Goal: Information Seeking & Learning: Learn about a topic

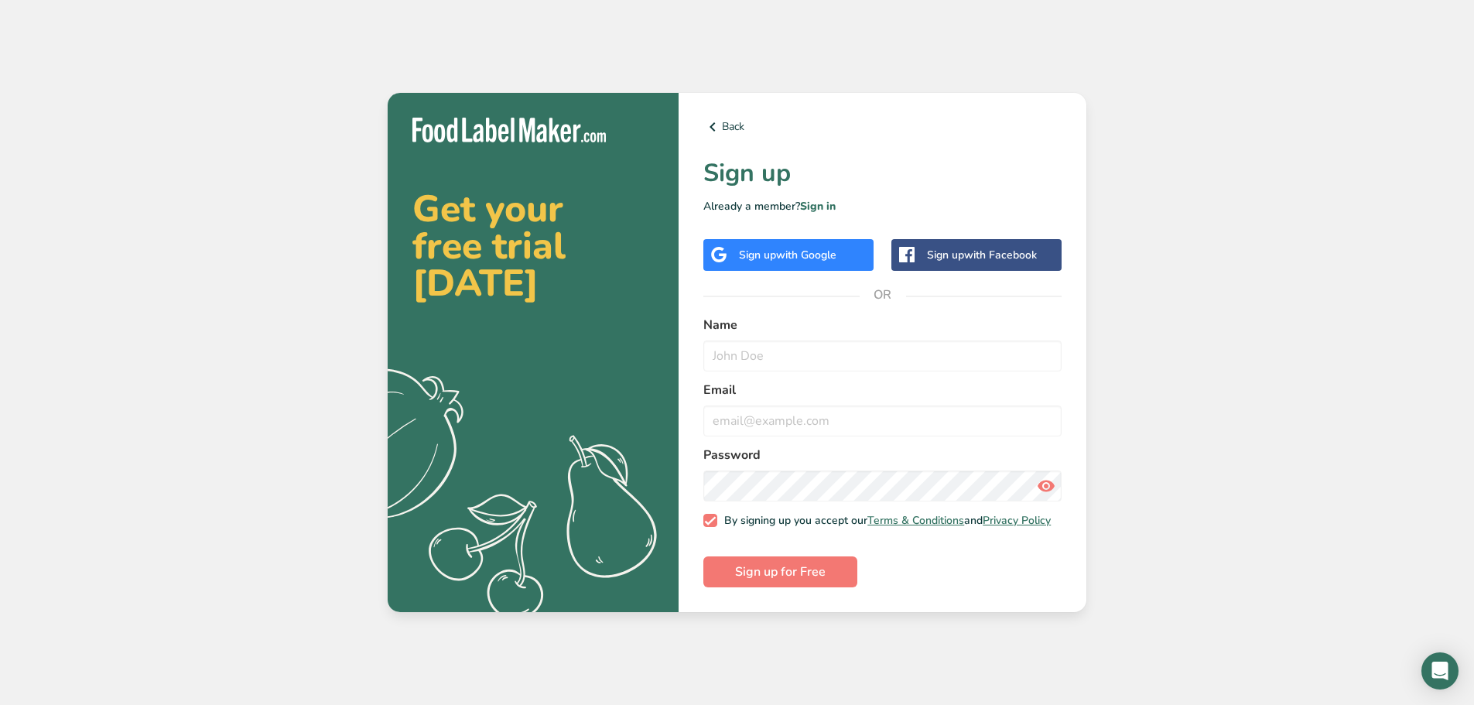
drag, startPoint x: 0, startPoint y: 0, endPoint x: 174, endPoint y: 76, distance: 189.9
click at [152, 153] on div "Get your free trial today .a{fill:#f5f3ed;} Back Sign up Already a member? Sign…" at bounding box center [737, 352] width 1474 height 705
click at [522, 133] on img at bounding box center [508, 131] width 193 height 26
click at [713, 115] on icon at bounding box center [712, 127] width 19 height 28
click at [420, 120] on img at bounding box center [508, 131] width 193 height 26
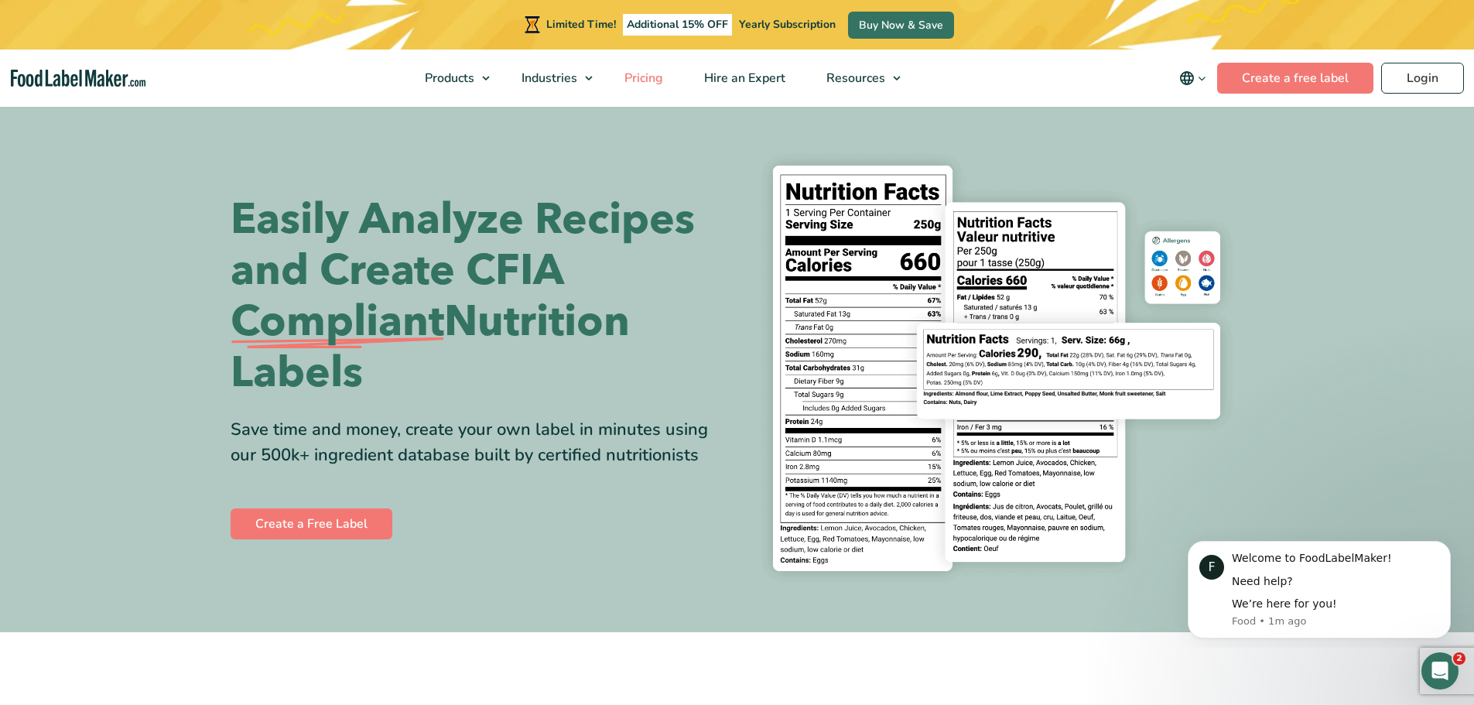
click at [655, 76] on span "Pricing" at bounding box center [642, 78] width 45 height 17
click at [634, 82] on span "Pricing" at bounding box center [642, 78] width 45 height 17
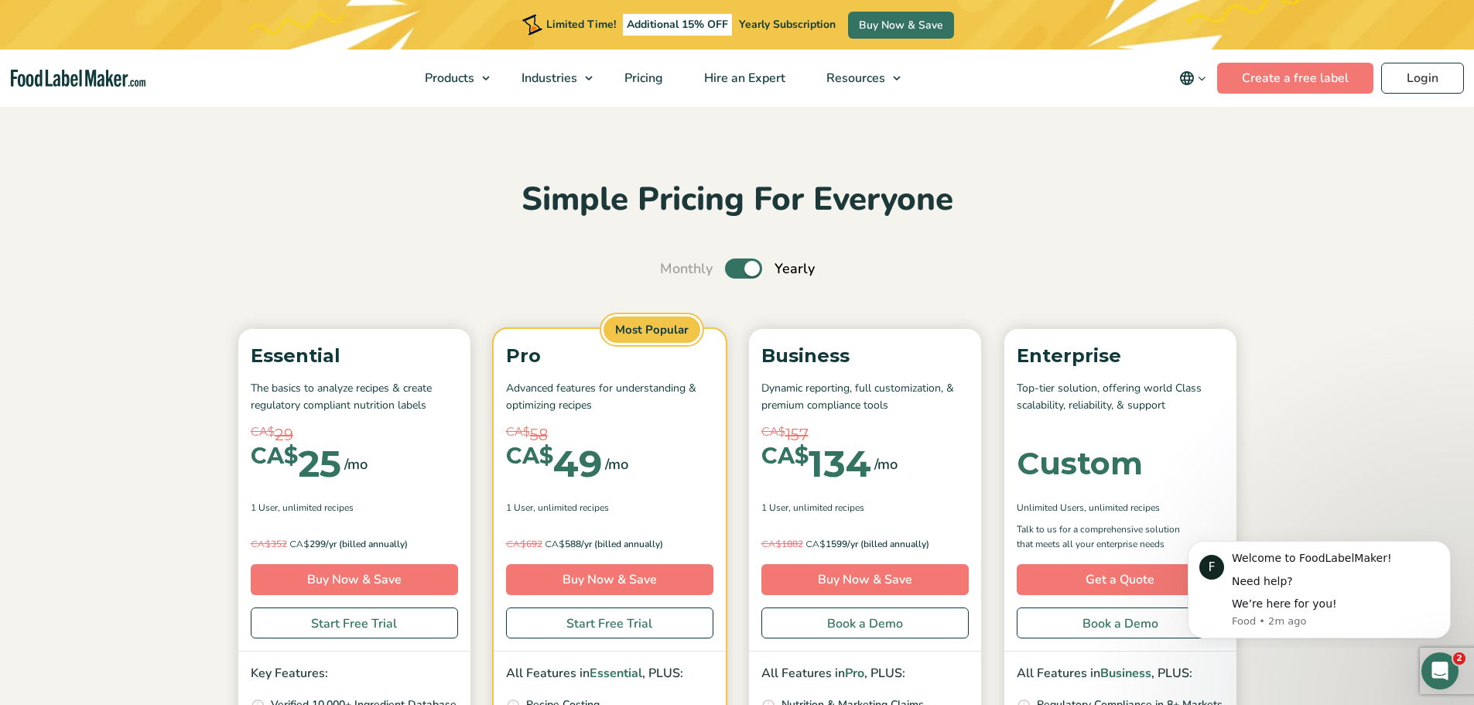
click at [1201, 73] on icon "main navigation" at bounding box center [1202, 79] width 12 height 12
click at [1223, 154] on link "Français" at bounding box center [1214, 153] width 43 height 15
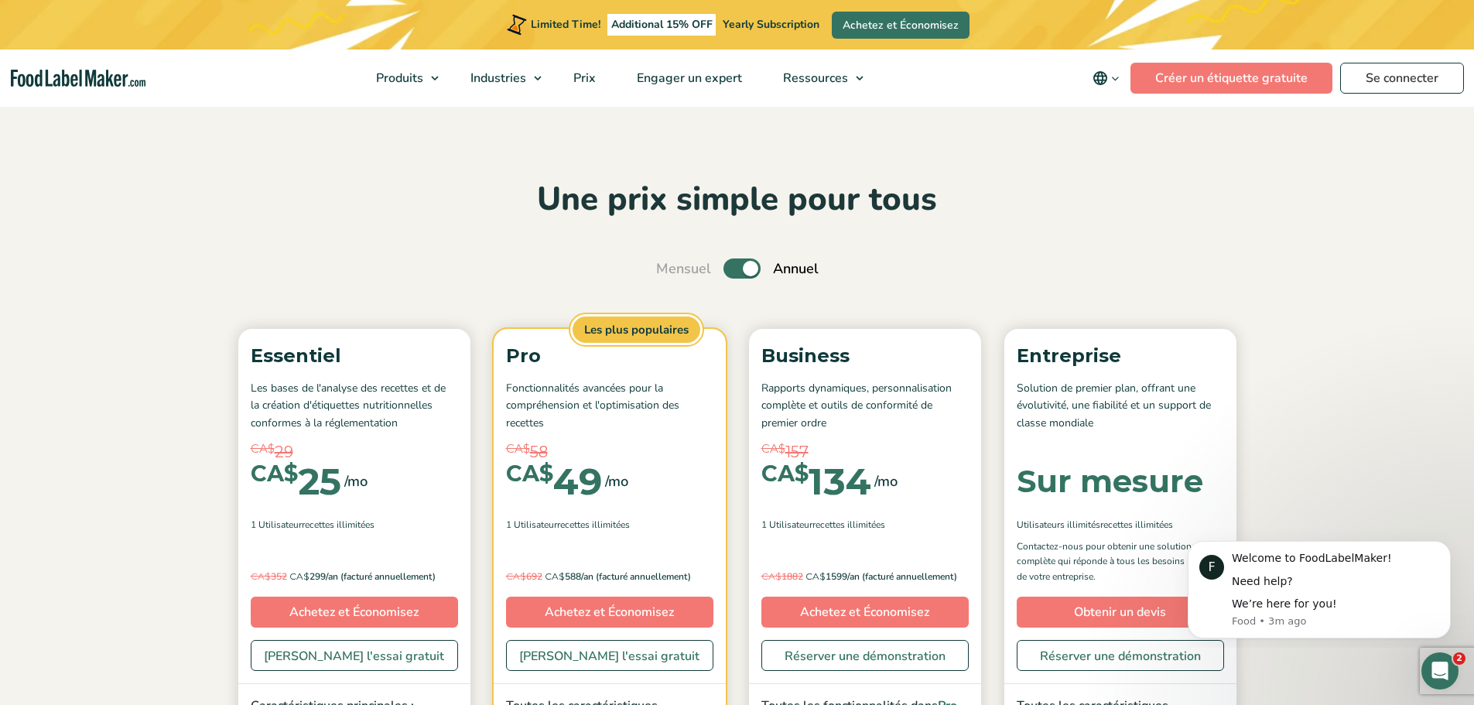
click at [737, 268] on div "Mensuel Toggle Annuel (6 mois gratuits + 2 consultations nutritionnelles gratui…" at bounding box center [737, 268] width 162 height 21
click at [737, 268] on label "Toggle" at bounding box center [741, 268] width 37 height 20
click at [669, 268] on input "Toggle" at bounding box center [664, 269] width 10 height 10
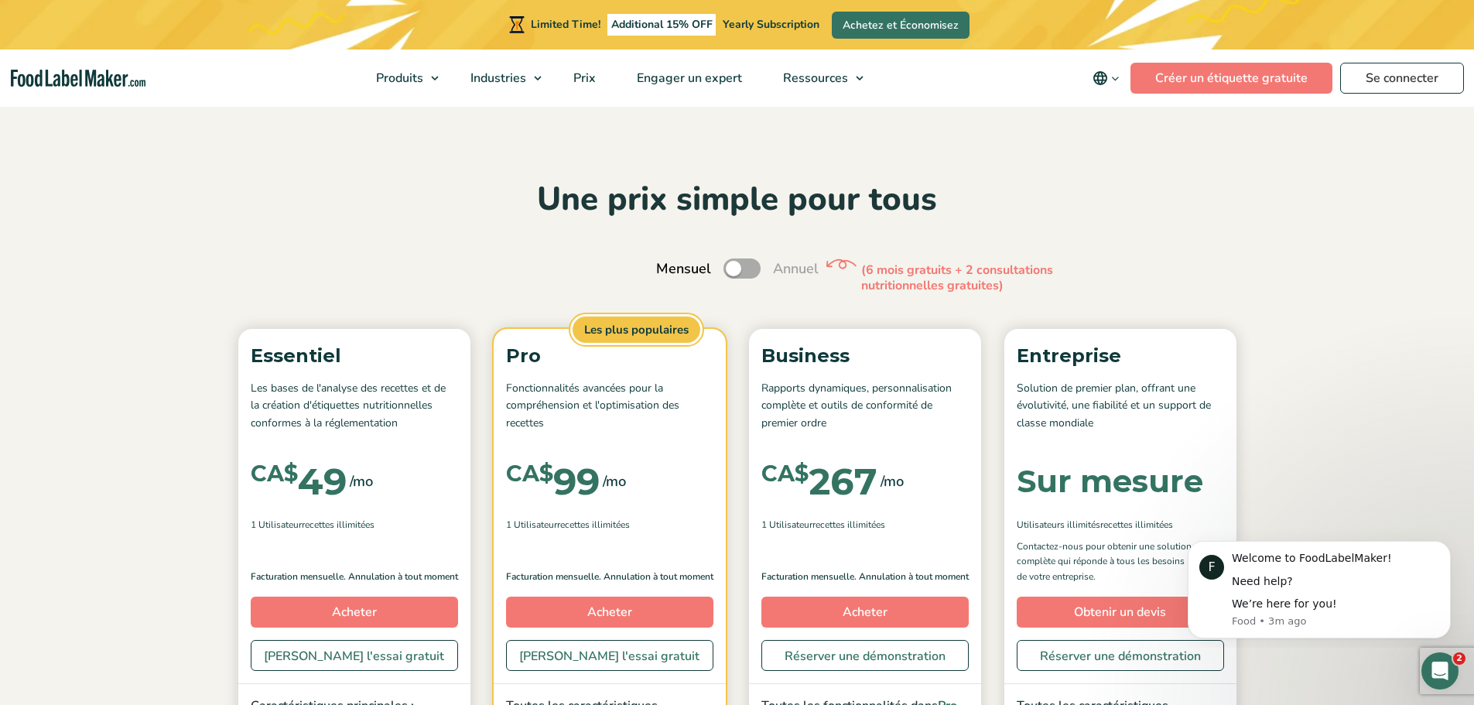
click at [746, 267] on label "Toggle" at bounding box center [741, 268] width 37 height 20
click at [669, 267] on input "Toggle" at bounding box center [664, 269] width 10 height 10
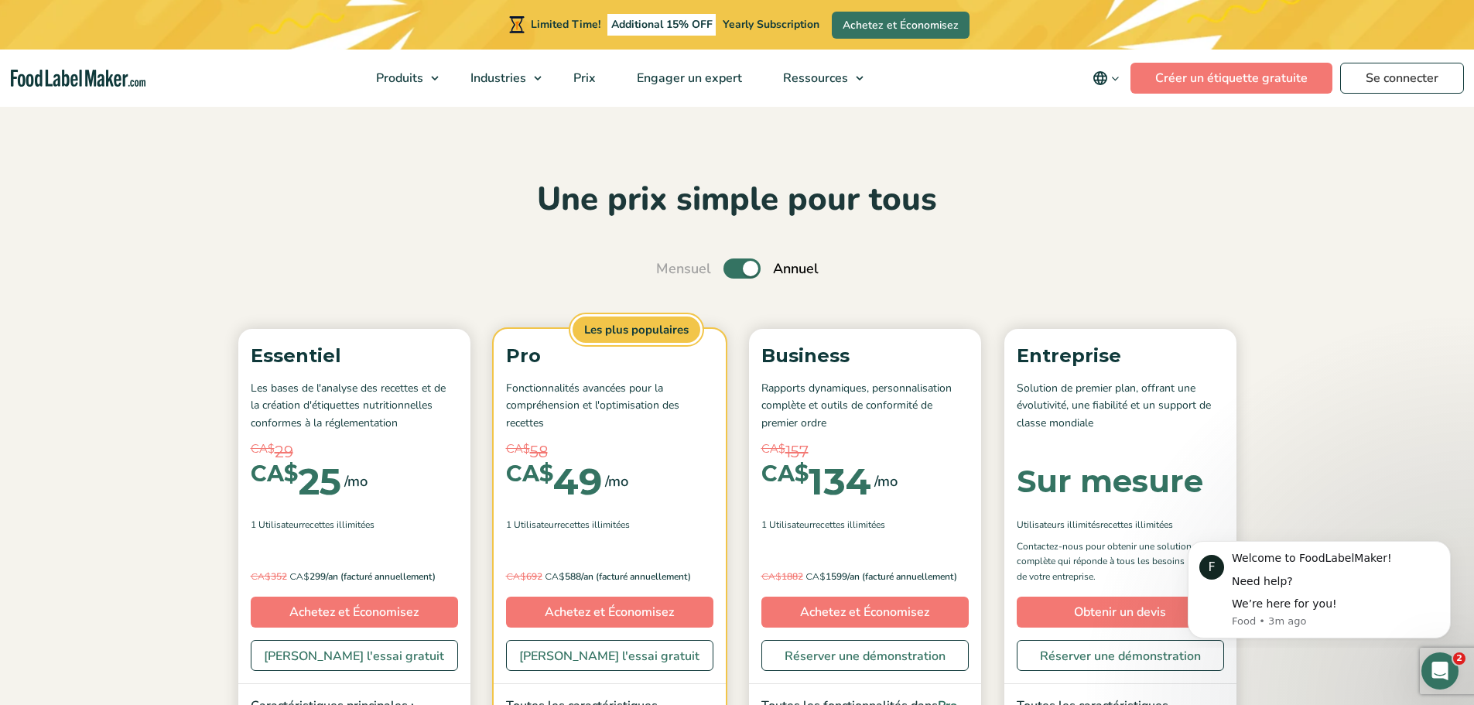
click at [746, 267] on label "Toggle" at bounding box center [741, 268] width 37 height 20
click at [669, 267] on input "Toggle" at bounding box center [664, 269] width 10 height 10
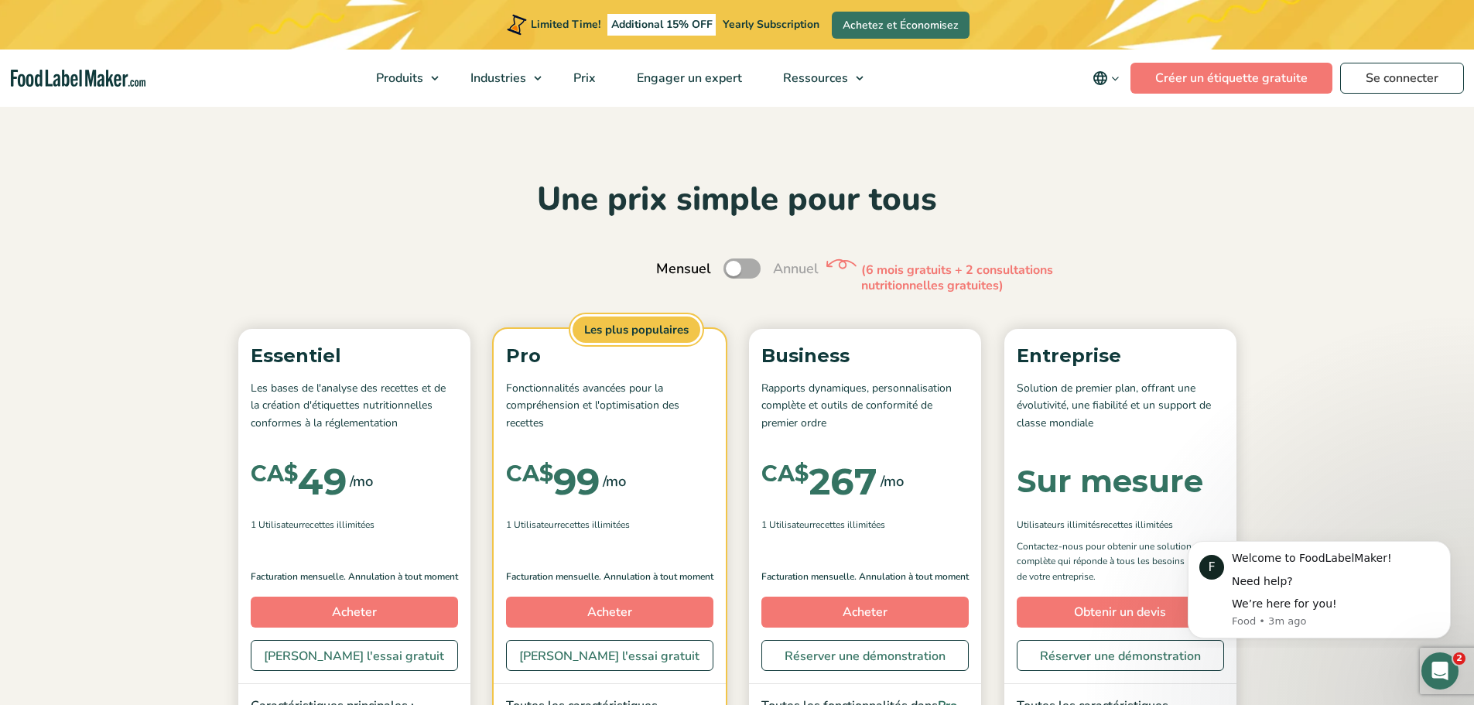
click at [746, 267] on label "Toggle" at bounding box center [741, 268] width 37 height 20
click at [669, 267] on input "Toggle" at bounding box center [664, 269] width 10 height 10
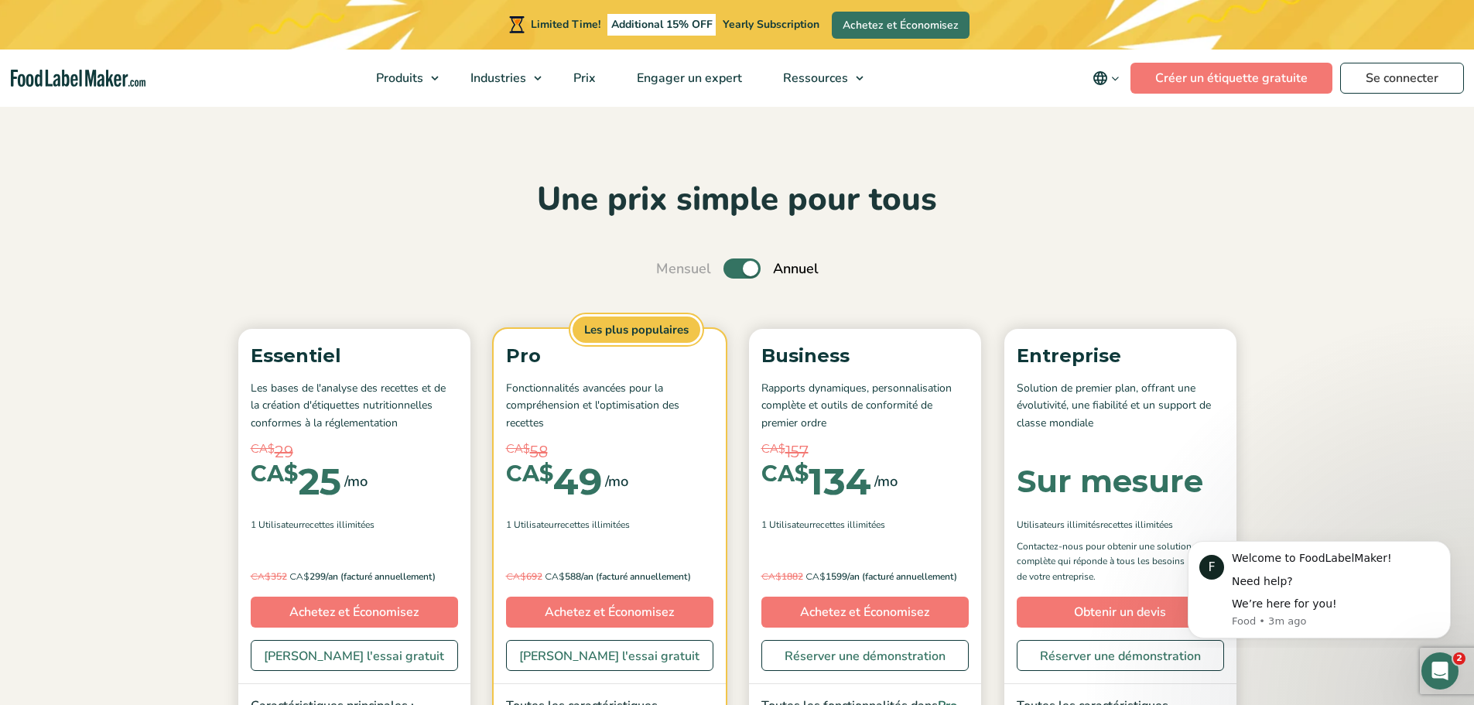
click at [746, 267] on label "Toggle" at bounding box center [741, 268] width 37 height 20
click at [669, 267] on input "Toggle" at bounding box center [664, 269] width 10 height 10
checkbox input "false"
